Goal: Task Accomplishment & Management: Complete application form

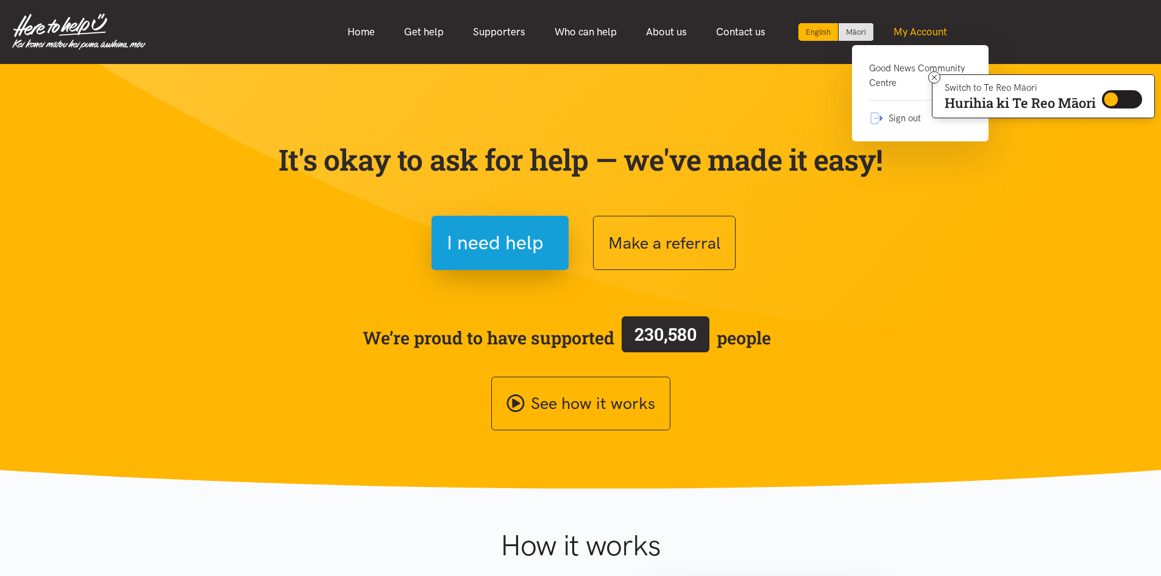
click at [904, 34] on link "My Account" at bounding box center [920, 32] width 83 height 26
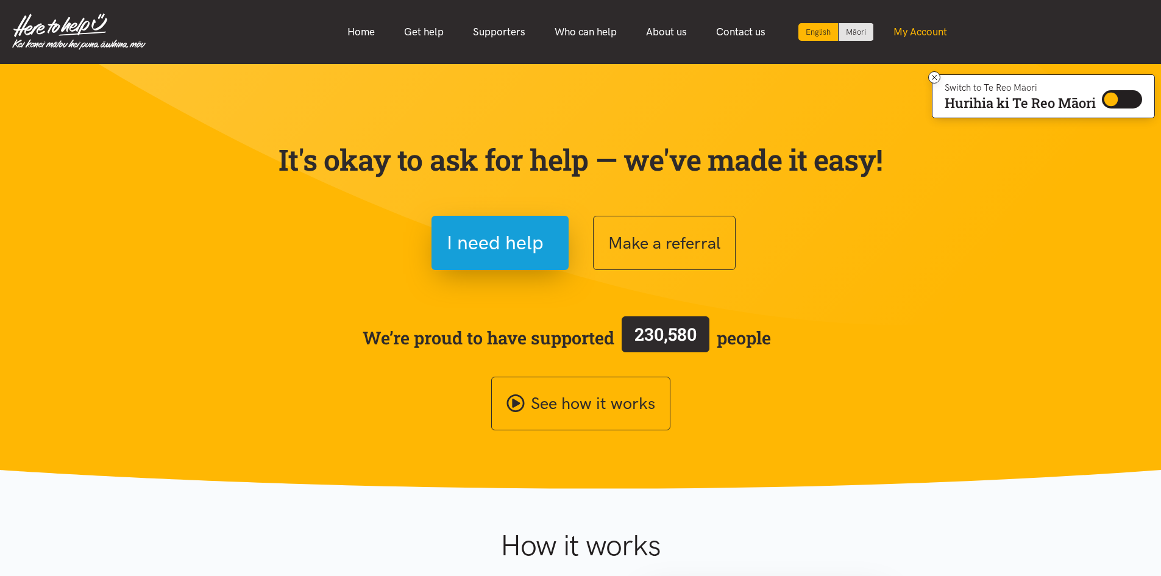
click at [929, 33] on link "My Account" at bounding box center [920, 32] width 83 height 26
click at [927, 33] on link "My Account" at bounding box center [920, 32] width 83 height 26
click at [922, 30] on link "My Account" at bounding box center [920, 32] width 83 height 26
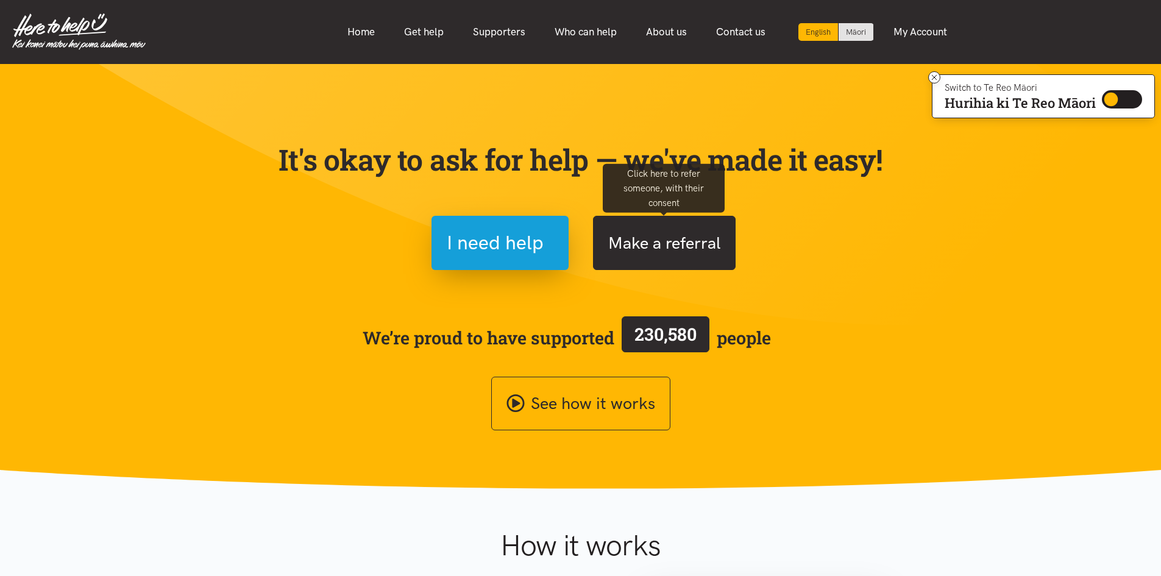
click at [686, 233] on button "Make a referral" at bounding box center [664, 243] width 143 height 54
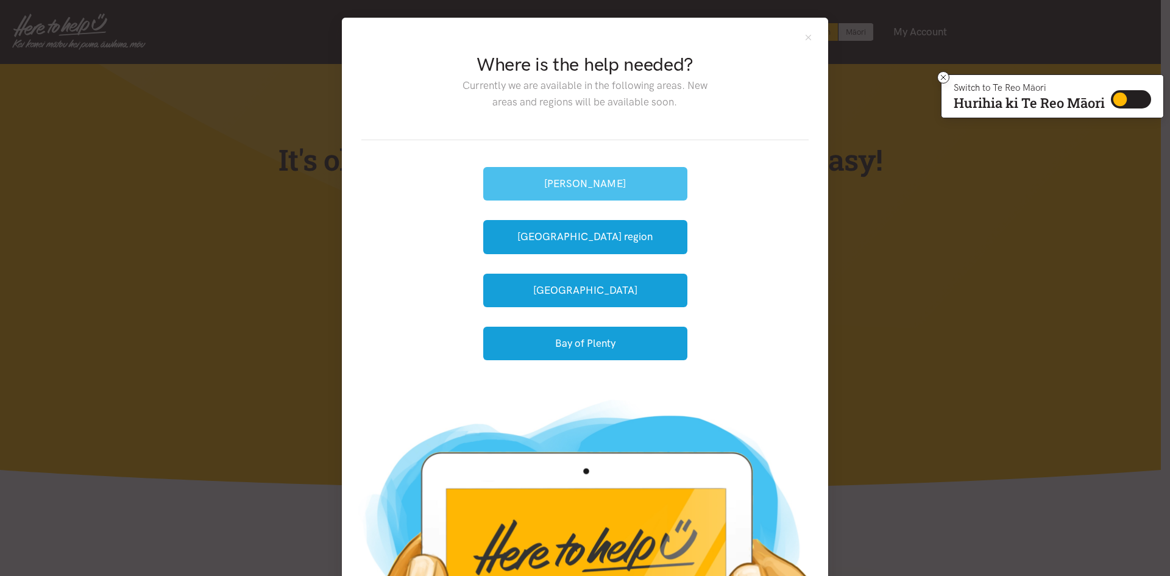
click at [597, 182] on button "[PERSON_NAME]" at bounding box center [585, 184] width 204 height 34
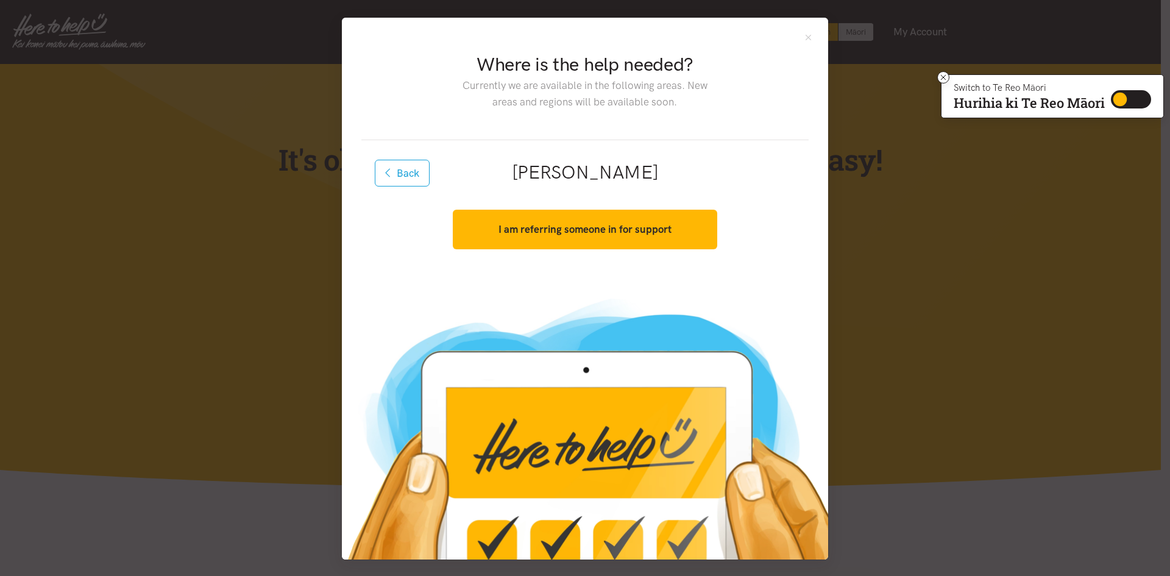
scroll to position [1, 0]
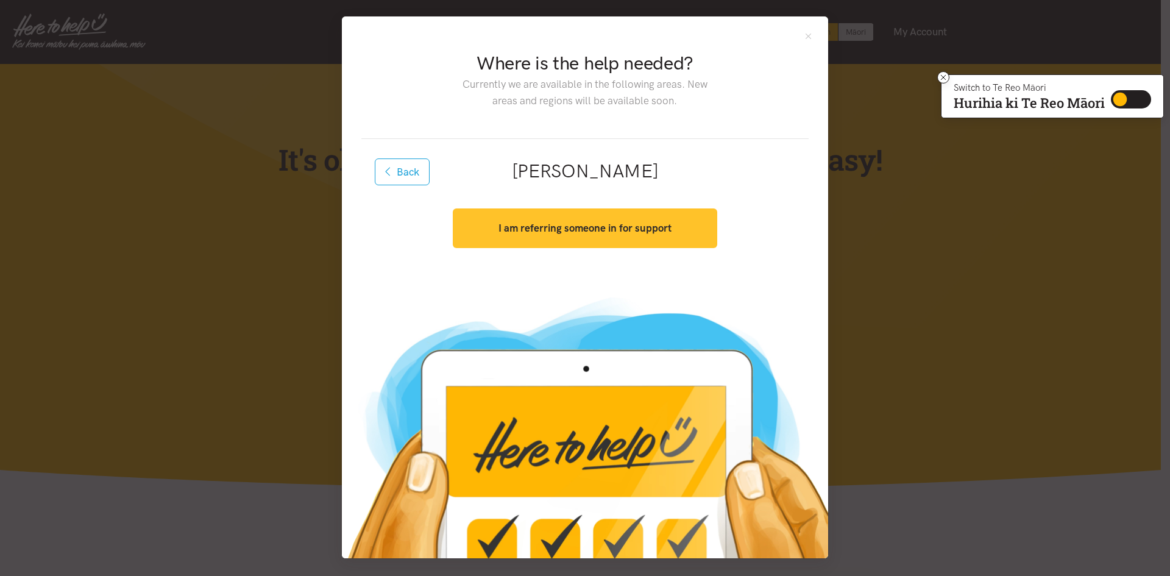
click at [568, 225] on strong "I am referring someone in for support" at bounding box center [584, 228] width 173 height 12
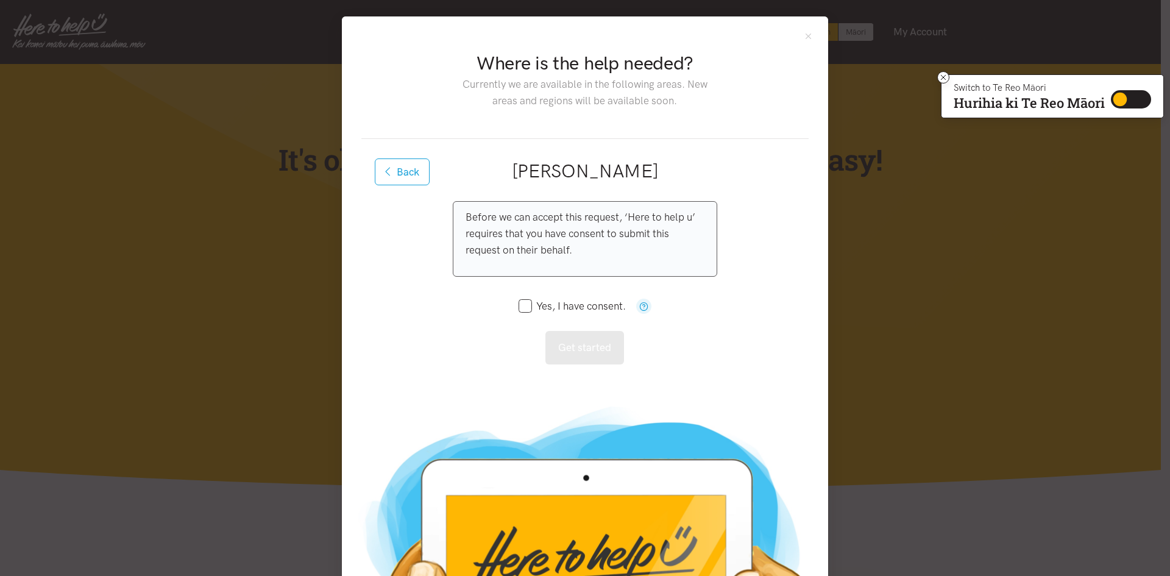
click at [528, 308] on input "Yes, I have consent." at bounding box center [572, 306] width 107 height 10
click at [526, 308] on input "Yes, I have consent." at bounding box center [572, 306] width 107 height 10
click at [524, 306] on input "Yes, I have consent." at bounding box center [572, 306] width 107 height 10
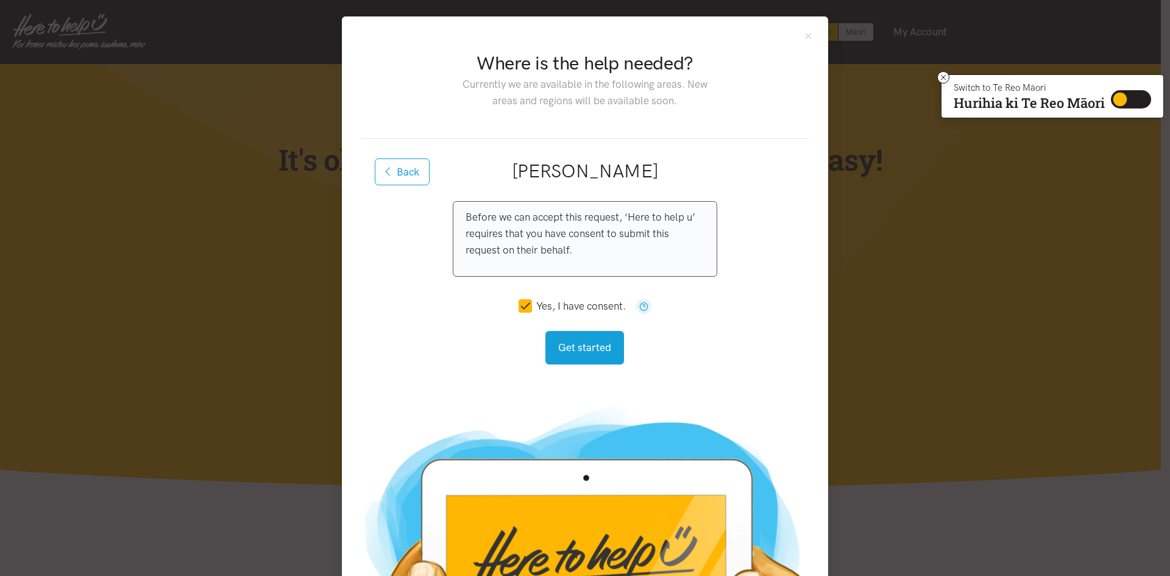
click at [519, 304] on input "Yes, I have consent." at bounding box center [572, 306] width 107 height 10
checkbox input "true"
click at [580, 345] on button "Get started" at bounding box center [584, 348] width 79 height 34
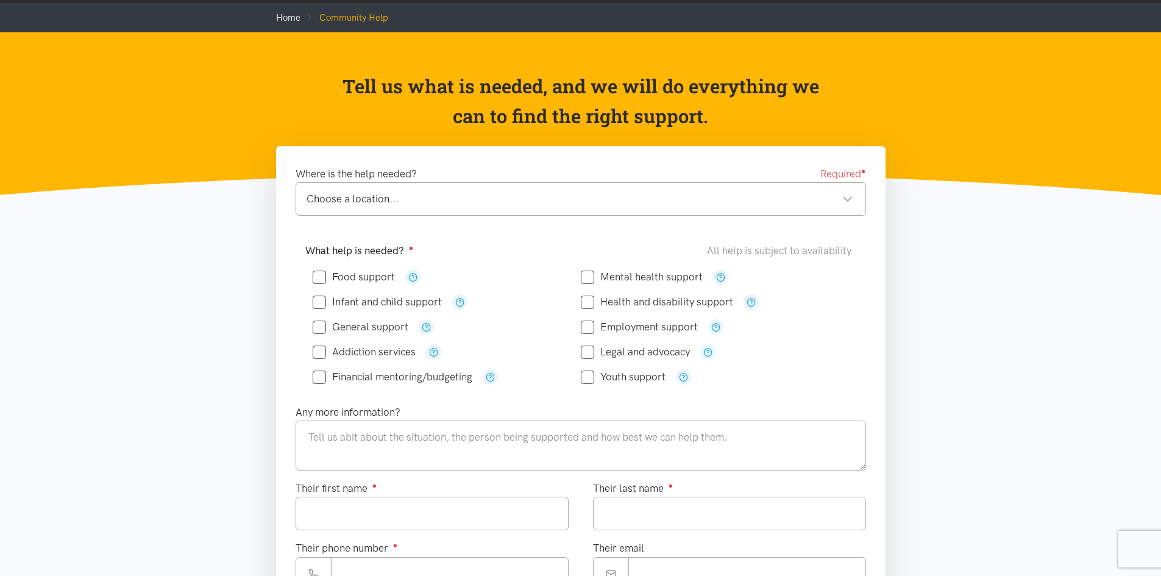
scroll to position [122, 0]
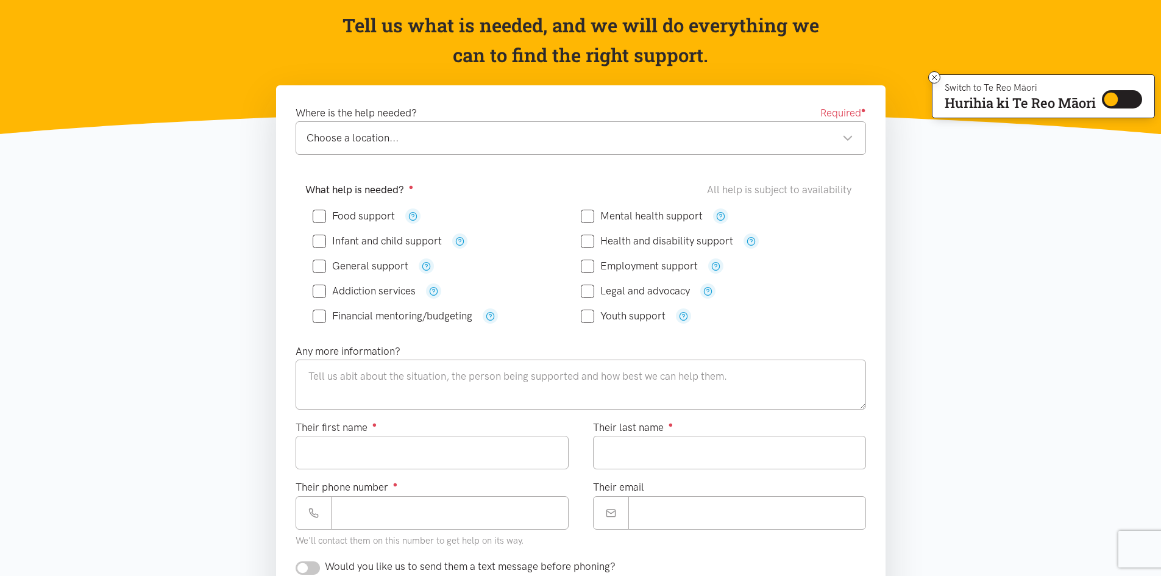
click at [773, 144] on div "Choose a location..." at bounding box center [579, 138] width 547 height 16
click at [846, 138] on div "Choose a location..." at bounding box center [579, 138] width 547 height 16
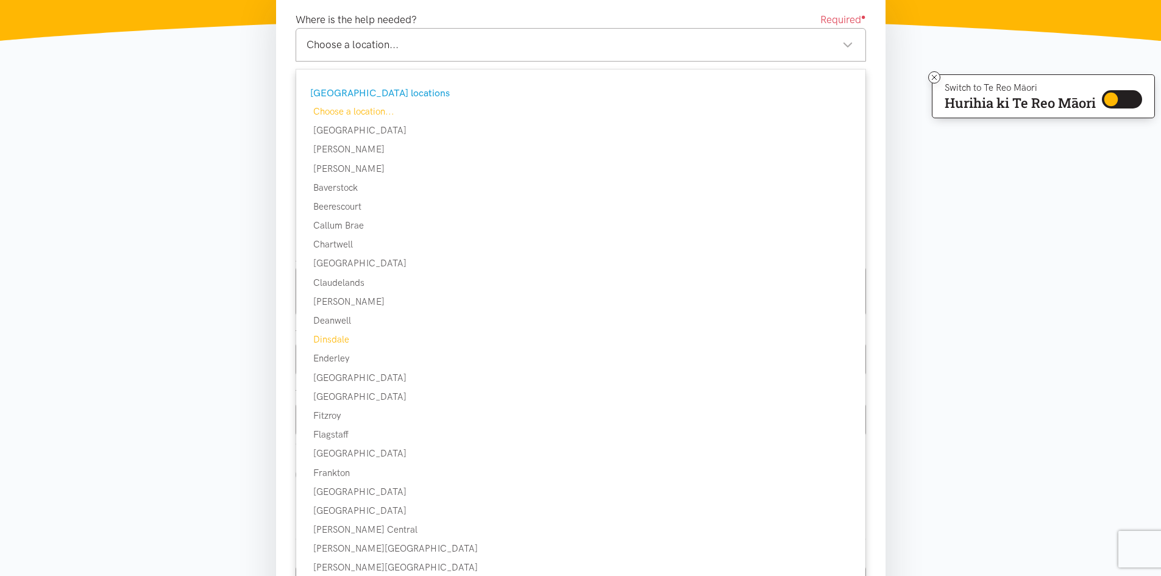
scroll to position [244, 0]
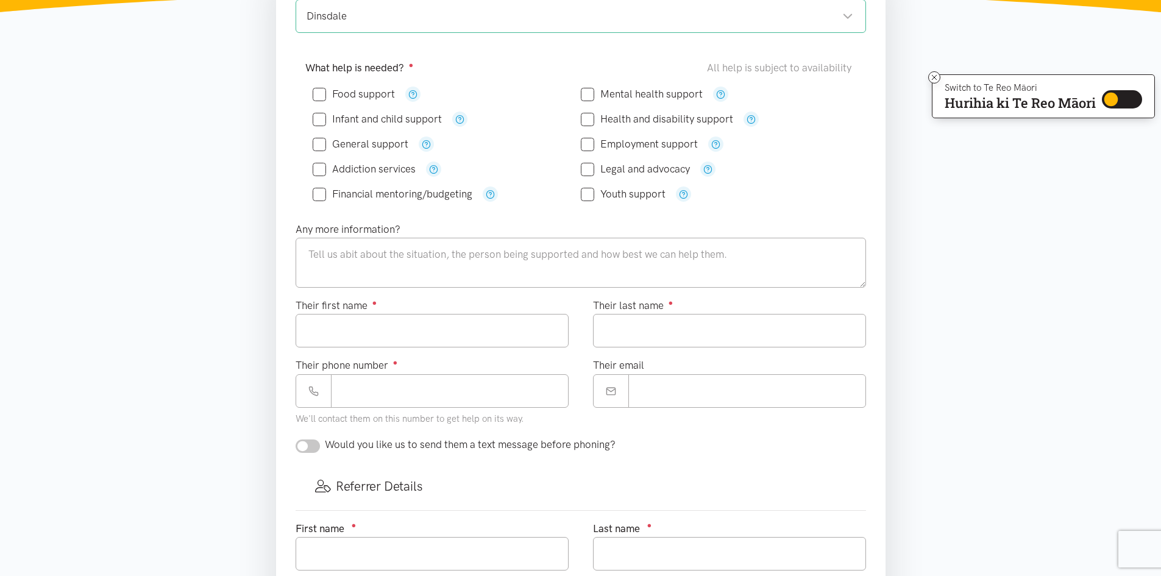
click at [339, 311] on label "Their first name ●" at bounding box center [337, 305] width 82 height 16
click at [339, 314] on input "Their first name ●" at bounding box center [432, 331] width 273 height 34
click at [326, 93] on input "Food support" at bounding box center [354, 94] width 82 height 10
checkbox input "true"
click at [372, 256] on textarea at bounding box center [581, 263] width 570 height 50
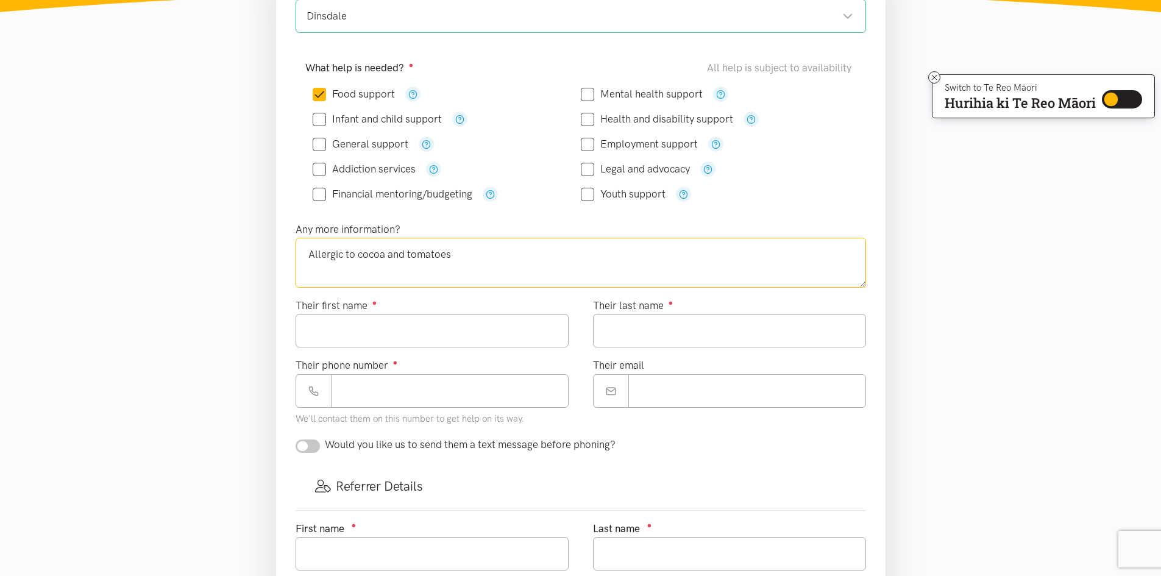
type textarea "Allergic to cocoa and tomatoes"
click at [384, 317] on input "Their first name ●" at bounding box center [432, 331] width 273 height 34
type input "*******"
drag, startPoint x: 375, startPoint y: 391, endPoint x: 368, endPoint y: 397, distance: 8.7
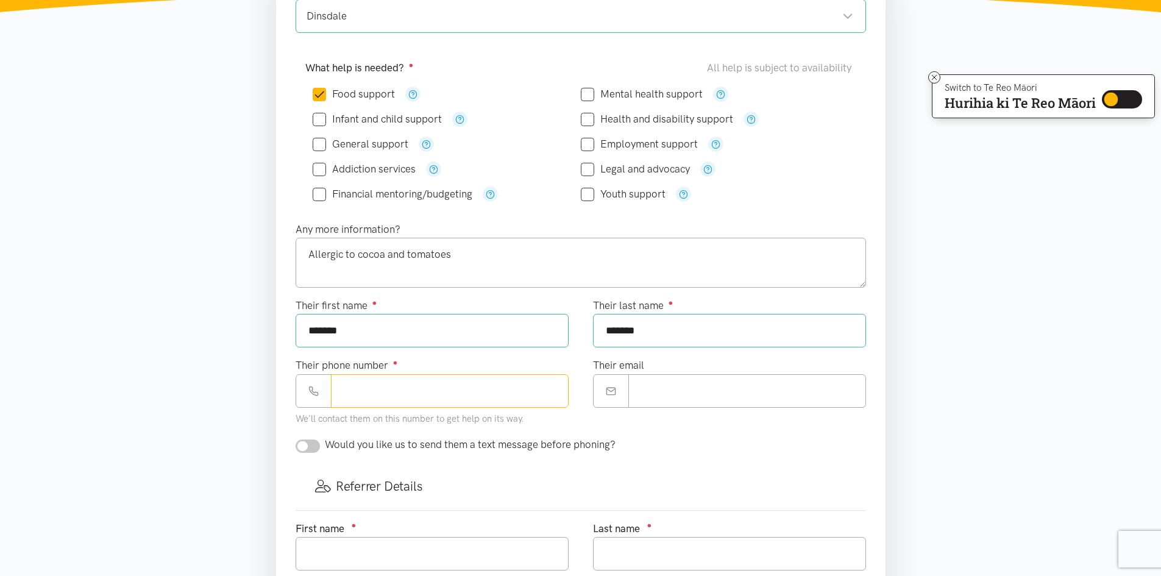
click at [368, 397] on input "Their phone number ●" at bounding box center [450, 391] width 238 height 34
type input "**********"
click at [701, 399] on input "Their email" at bounding box center [747, 391] width 238 height 34
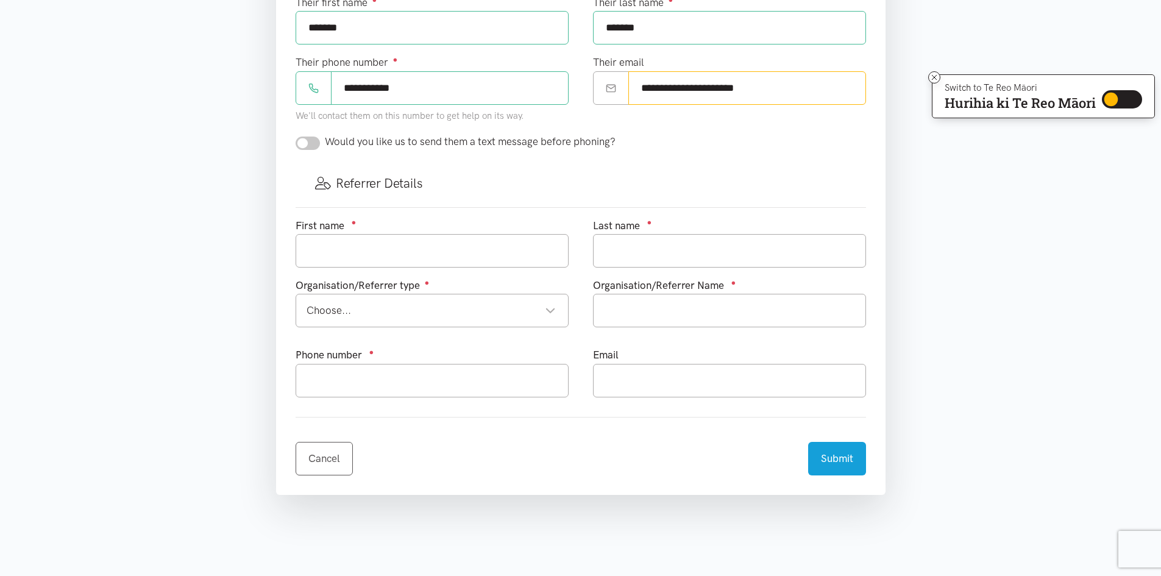
scroll to position [548, 0]
type input "**********"
click at [315, 146] on input "checkbox" at bounding box center [308, 141] width 24 height 13
click at [314, 143] on input "checkbox" at bounding box center [308, 141] width 24 height 13
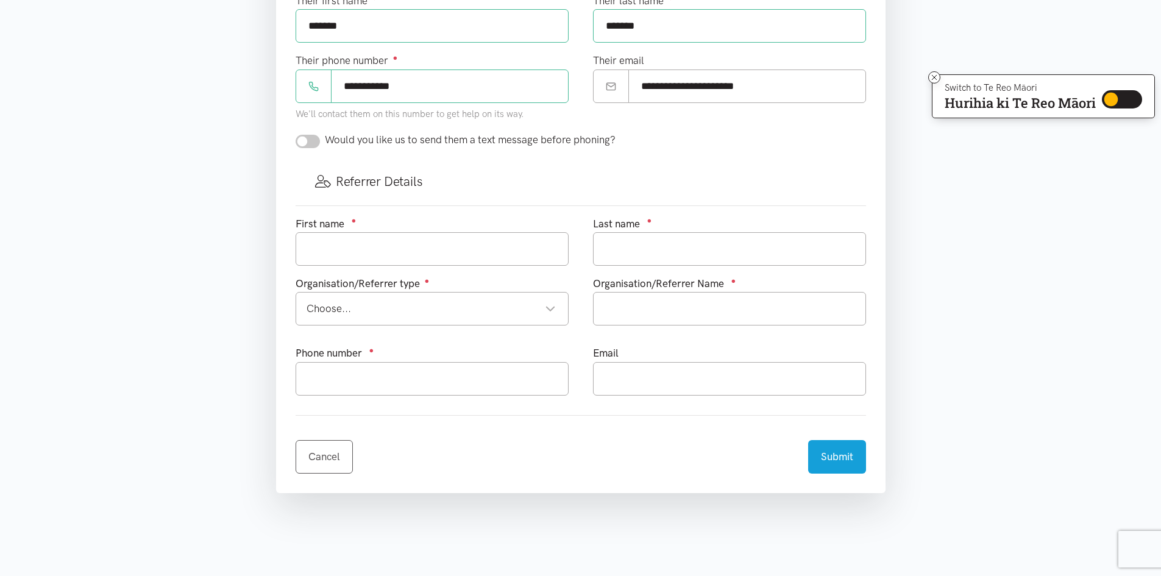
checkbox input "true"
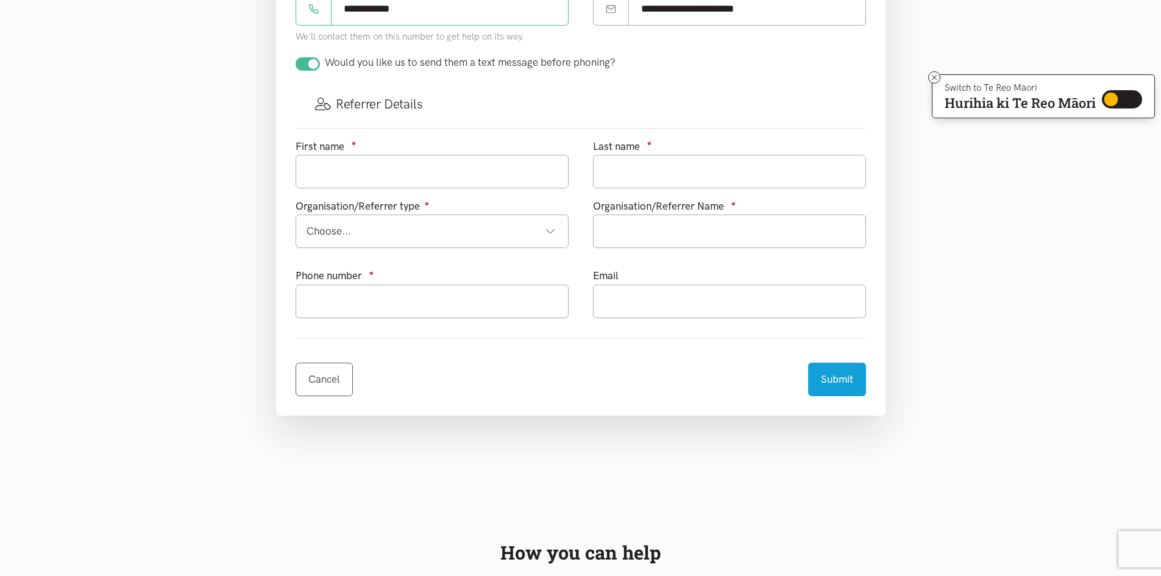
scroll to position [609, 0]
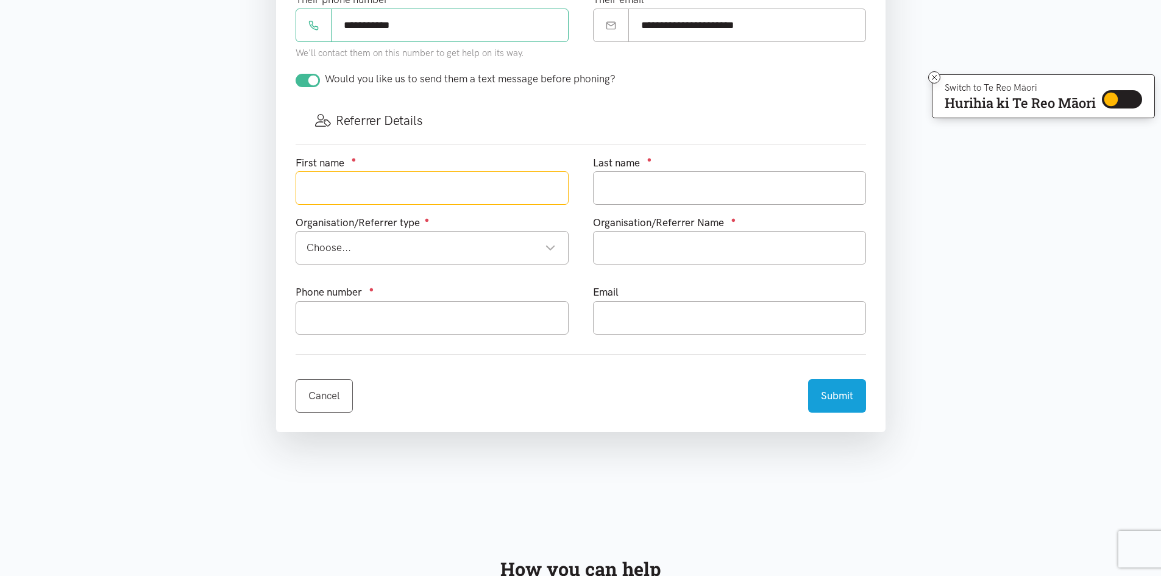
click at [386, 185] on input "text" at bounding box center [432, 188] width 273 height 34
type input "Syrina"
type input "Pene"
click at [452, 249] on div "Choose..." at bounding box center [430, 247] width 249 height 16
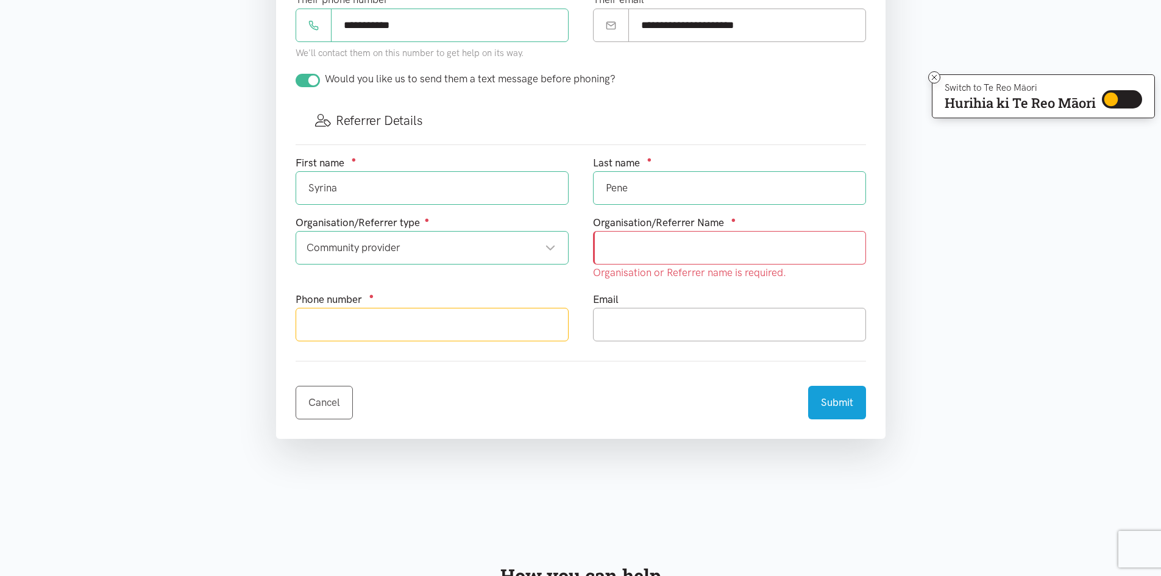
drag, startPoint x: 388, startPoint y: 317, endPoint x: 728, endPoint y: 273, distance: 342.8
click at [388, 317] on input "text" at bounding box center [432, 325] width 273 height 34
click at [686, 249] on input "text" at bounding box center [729, 248] width 273 height 34
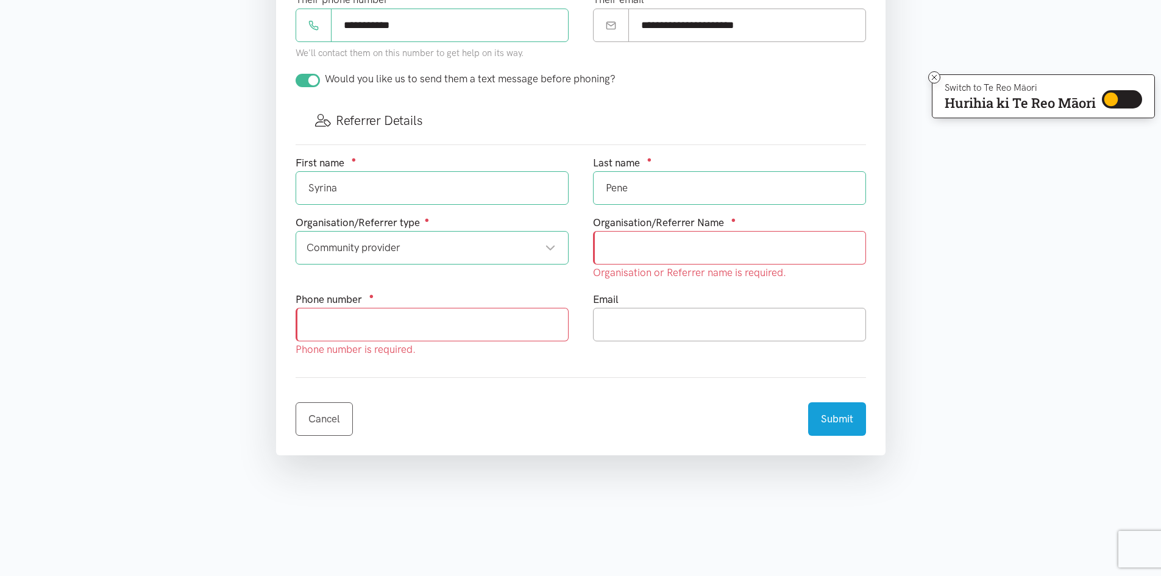
click at [686, 249] on input "text" at bounding box center [729, 248] width 273 height 34
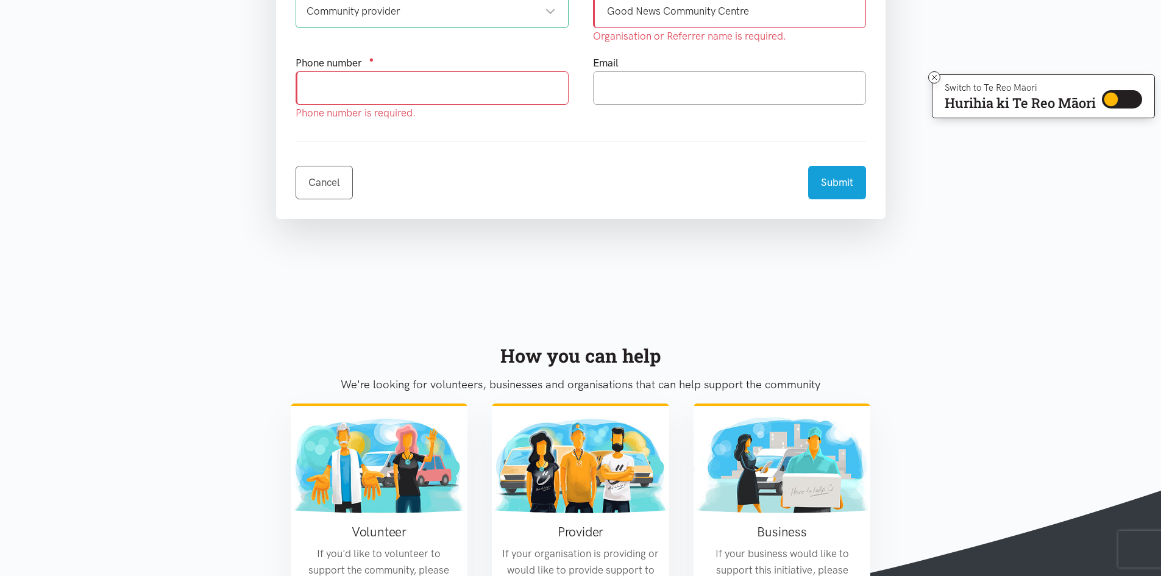
scroll to position [853, 0]
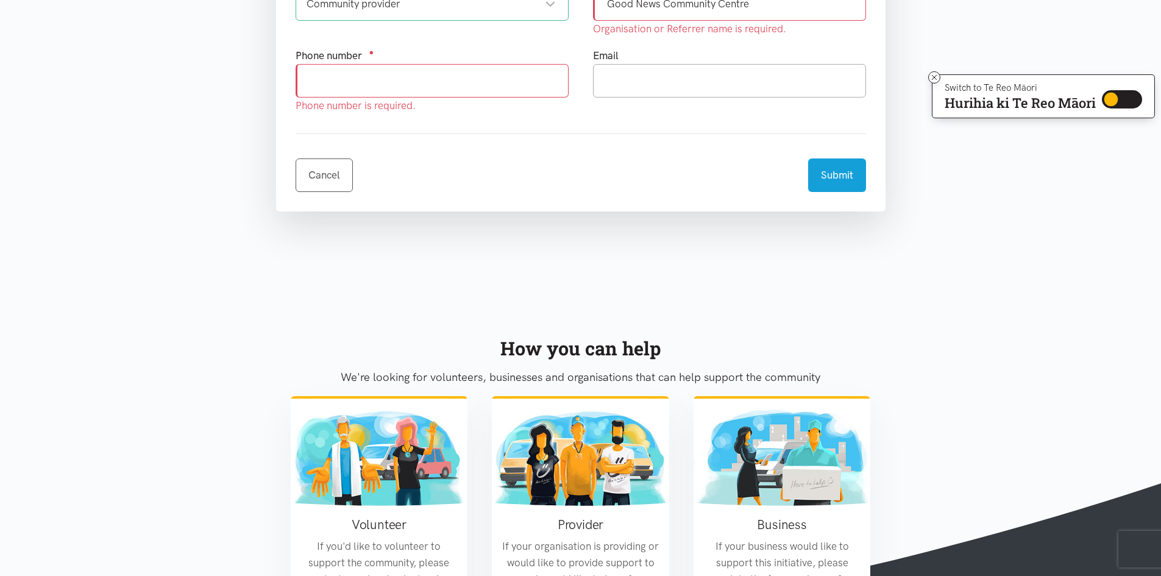
type input "Good News Community Centre"
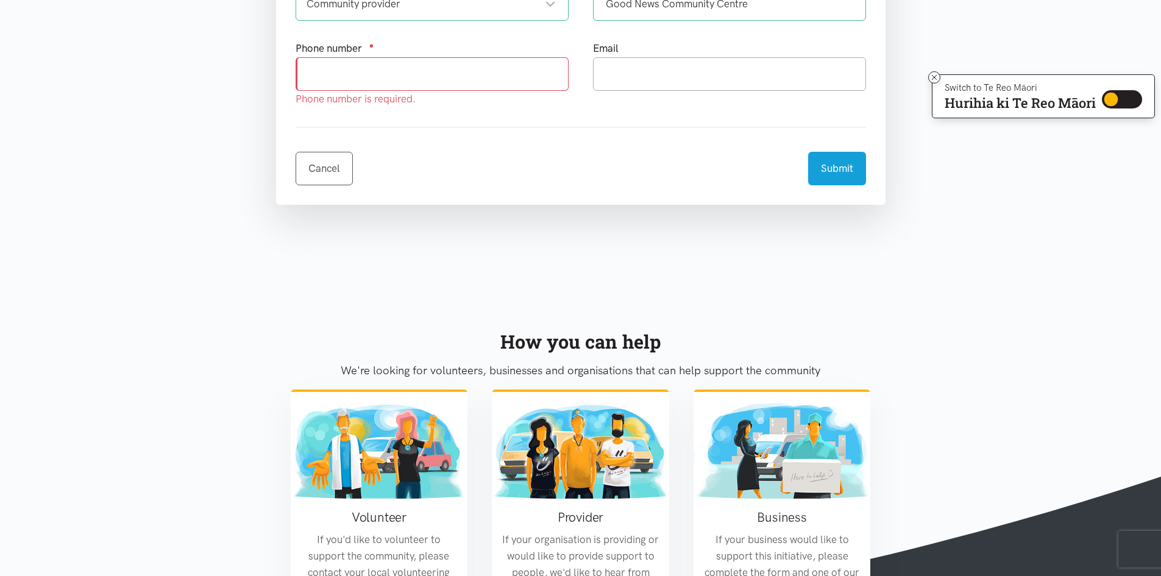
click at [379, 78] on input "text" at bounding box center [432, 74] width 273 height 34
type input "078505020"
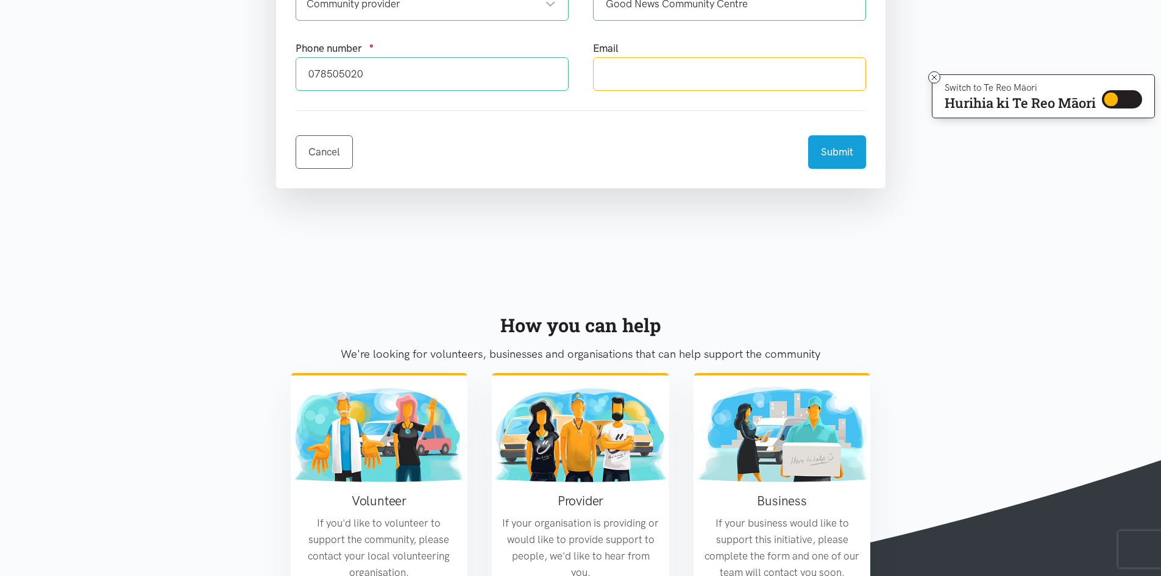
click at [669, 76] on input "text" at bounding box center [729, 74] width 273 height 34
type input "goodnewscommunitycentre@gmail.com"
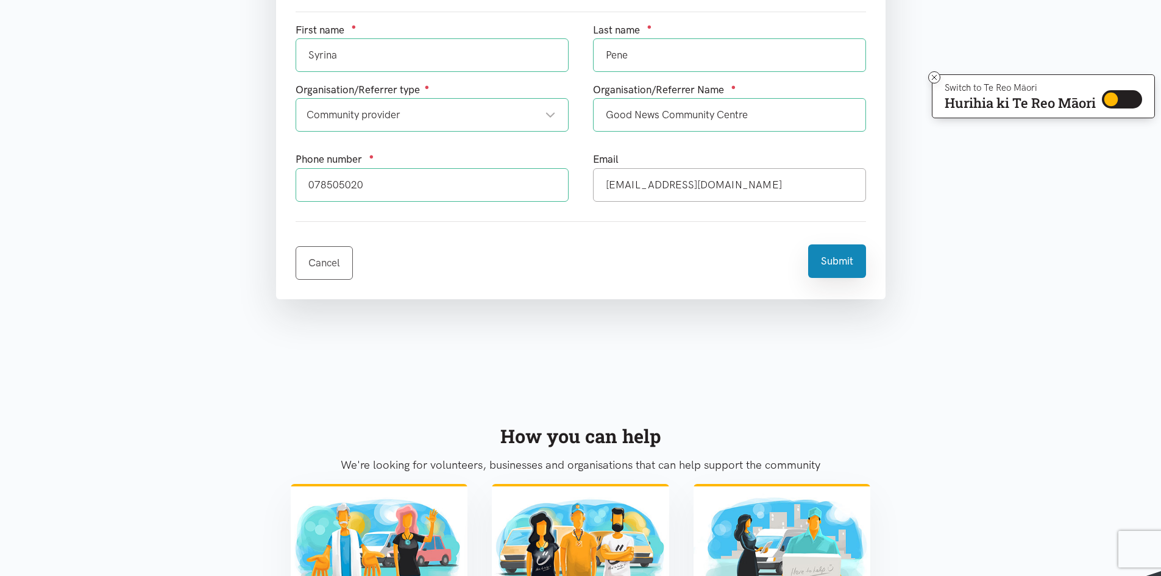
scroll to position [731, 0]
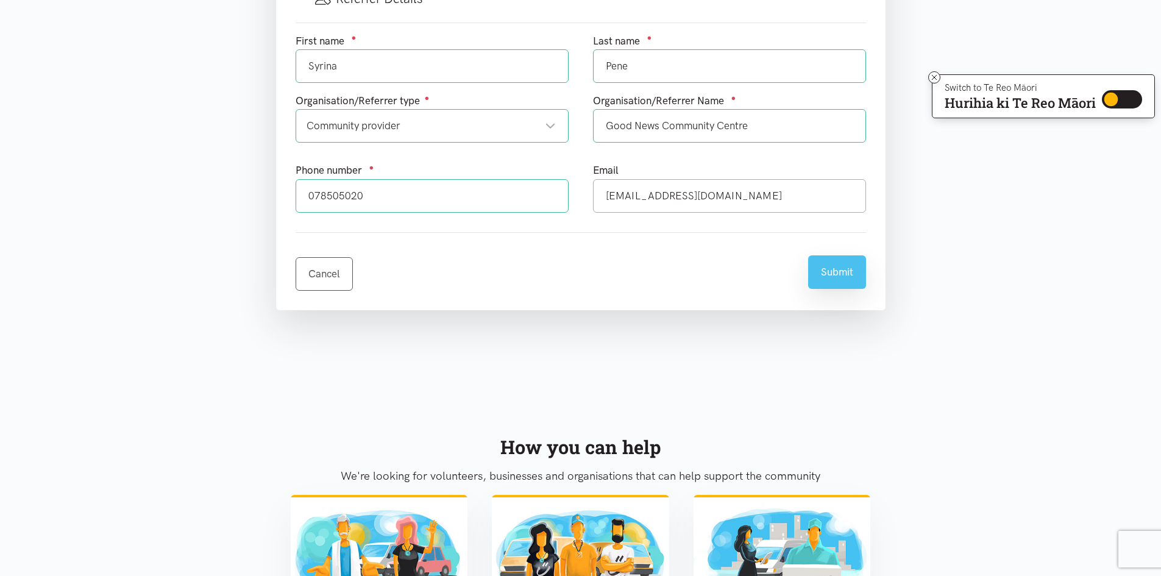
click at [837, 271] on button "Submit" at bounding box center [837, 272] width 58 height 34
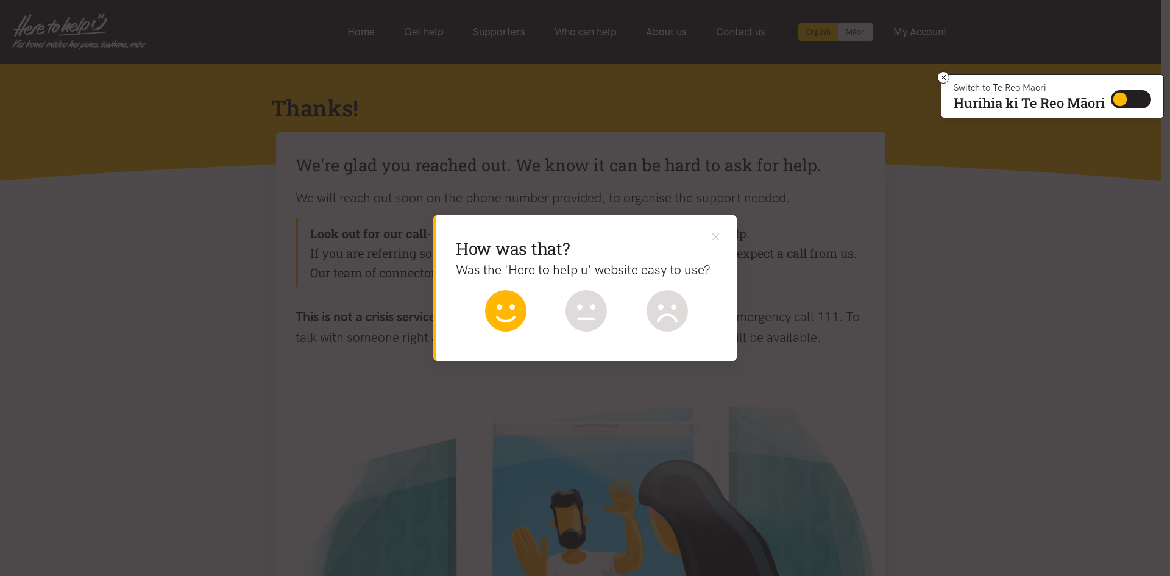
click at [512, 313] on icon at bounding box center [505, 310] width 41 height 41
